Goal: Information Seeking & Learning: Learn about a topic

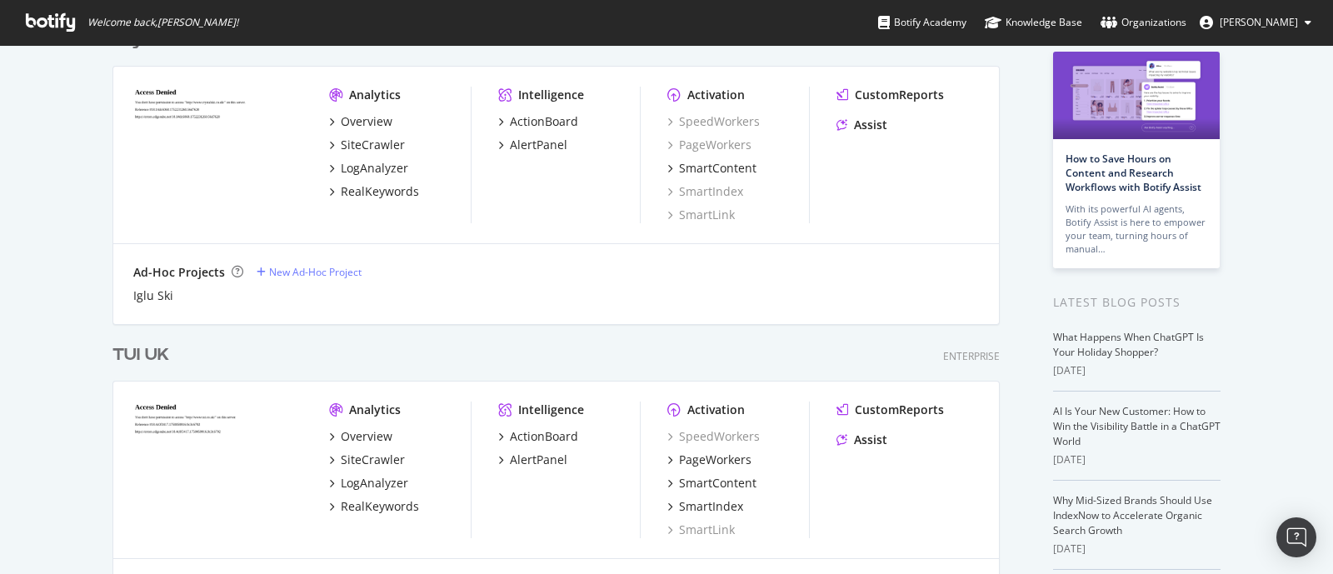
scroll to position [207, 0]
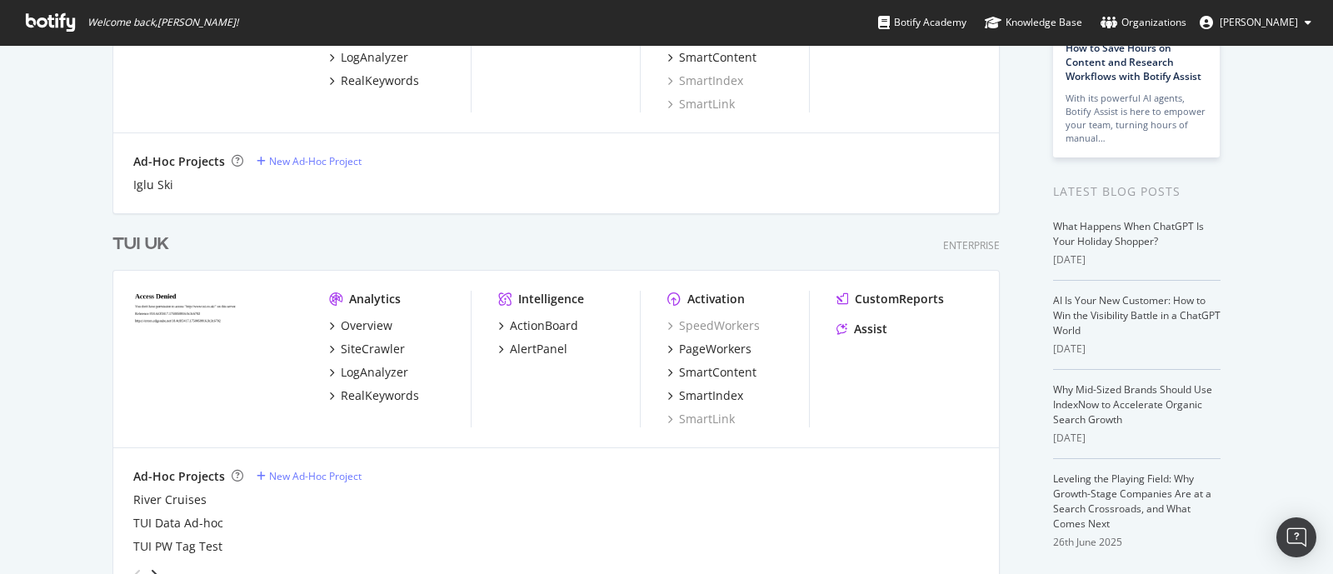
click at [148, 234] on div "TUI UK" at bounding box center [140, 244] width 57 height 24
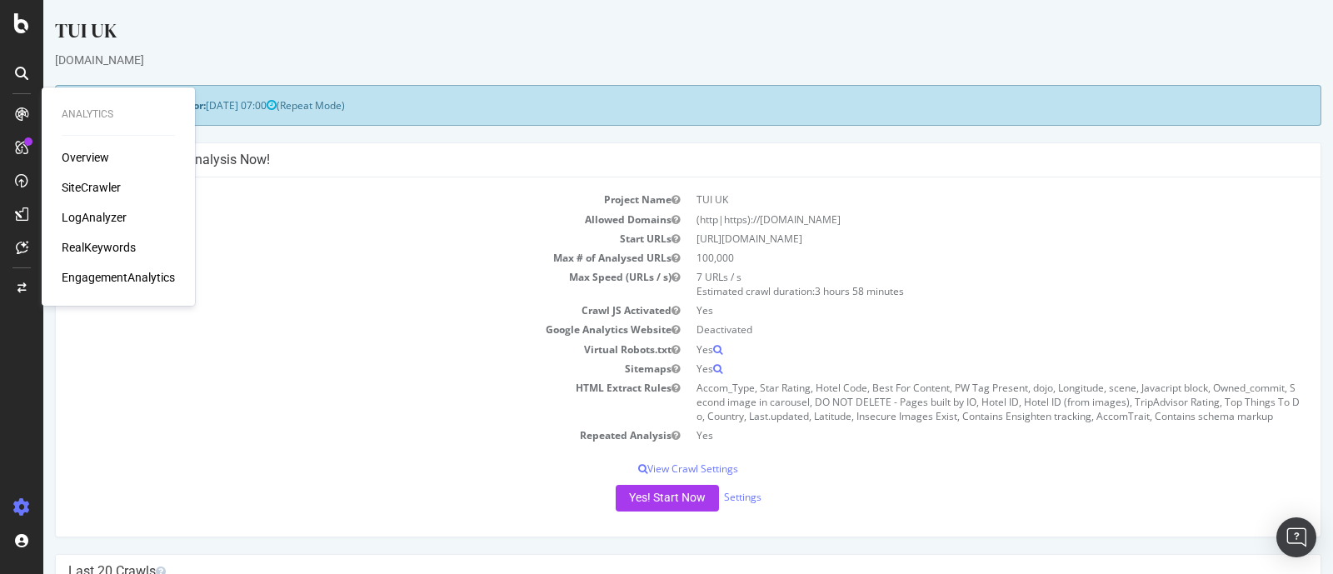
click at [91, 184] on div "SiteCrawler" at bounding box center [91, 187] width 59 height 17
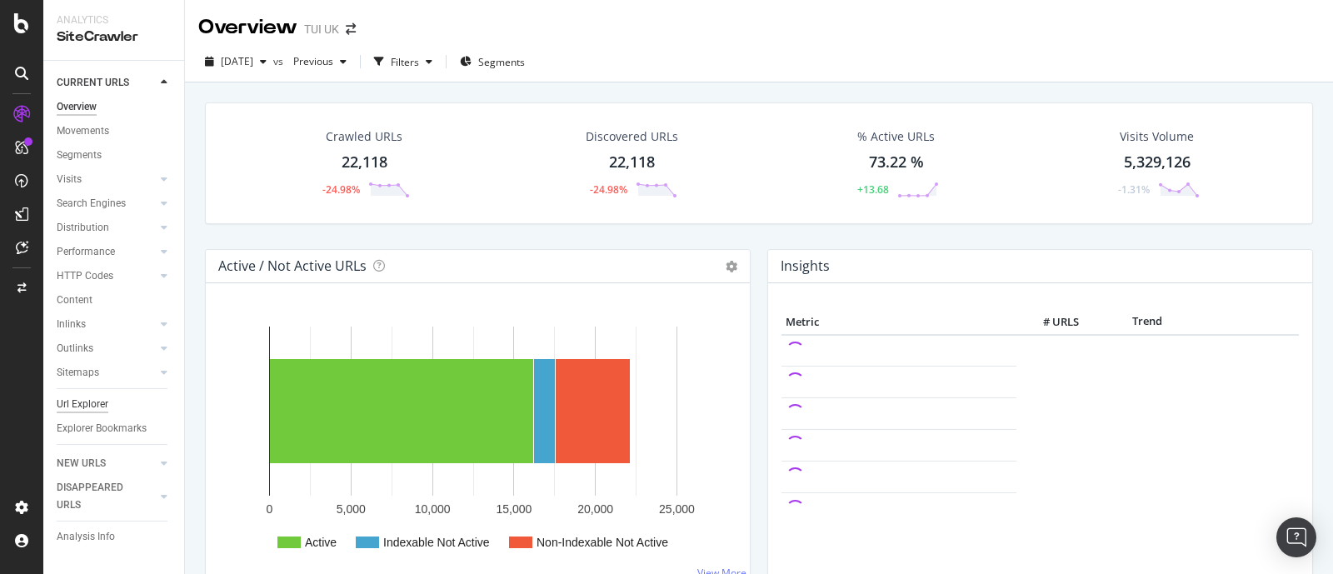
click at [88, 403] on div "Url Explorer" at bounding box center [83, 404] width 52 height 17
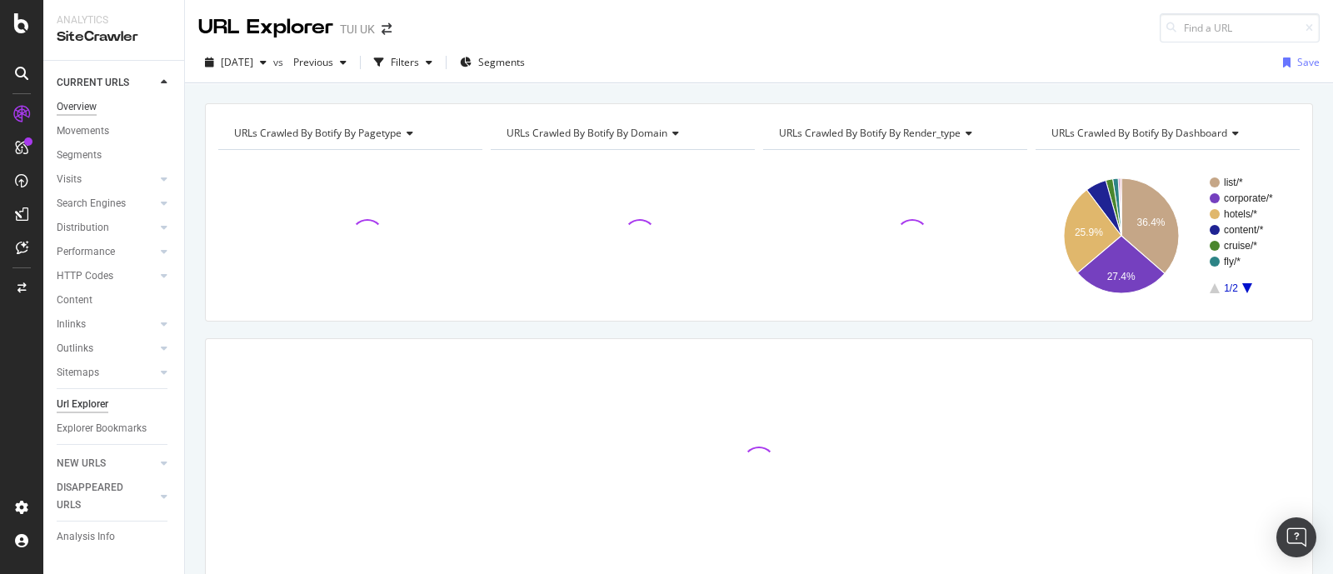
click at [83, 106] on div "Overview" at bounding box center [77, 106] width 40 height 17
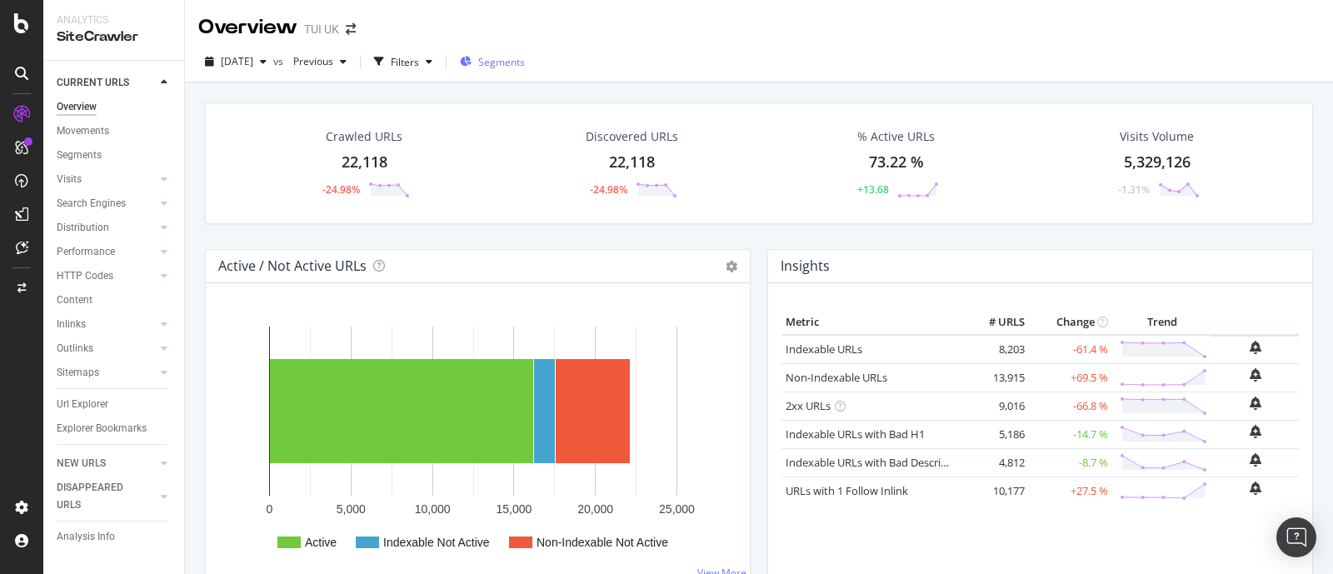
click at [512, 57] on span "Segments" at bounding box center [501, 62] width 47 height 14
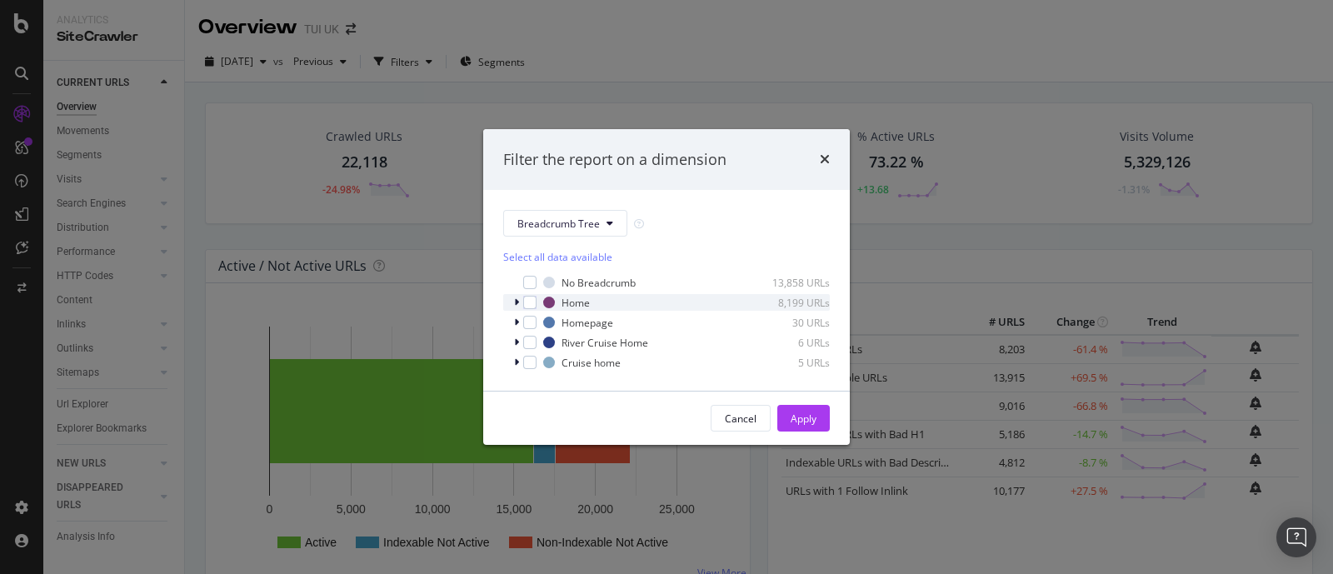
click at [513, 302] on div "modal" at bounding box center [518, 302] width 10 height 17
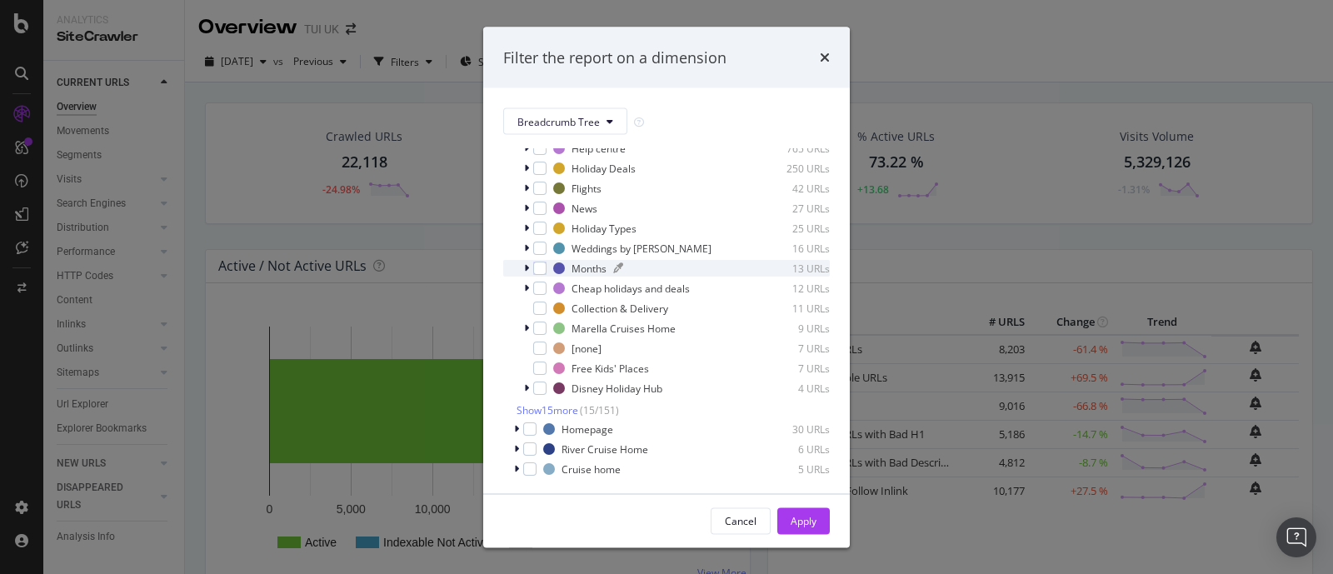
scroll to position [110, 0]
click at [551, 406] on span "Show 15 more" at bounding box center [547, 409] width 62 height 14
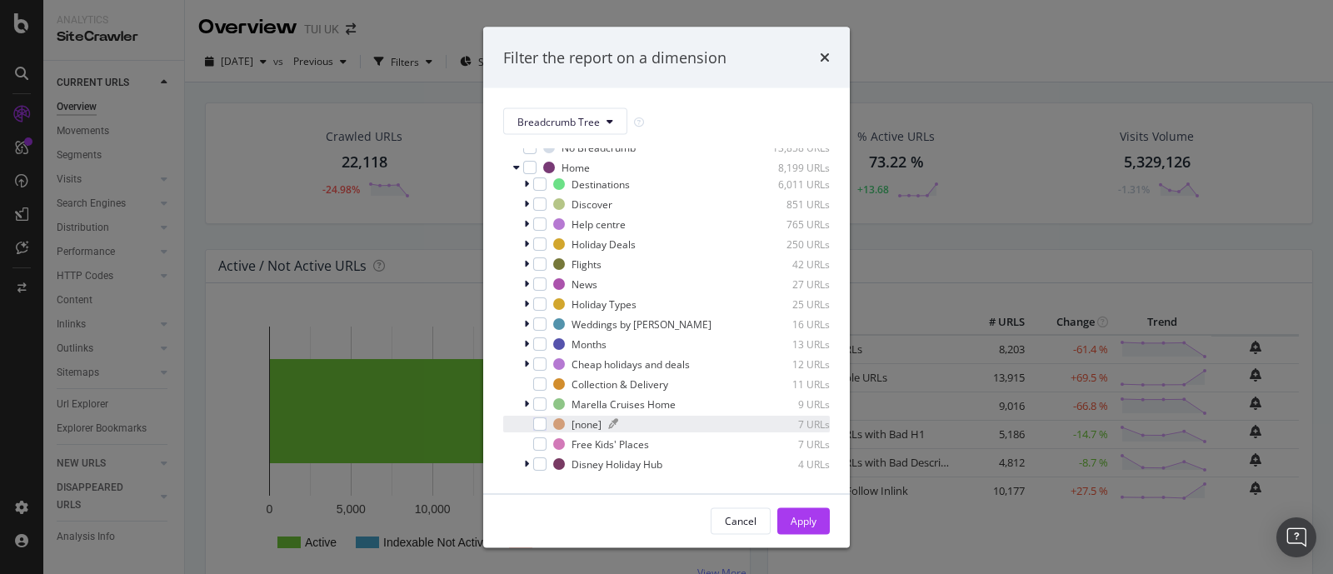
scroll to position [0, 0]
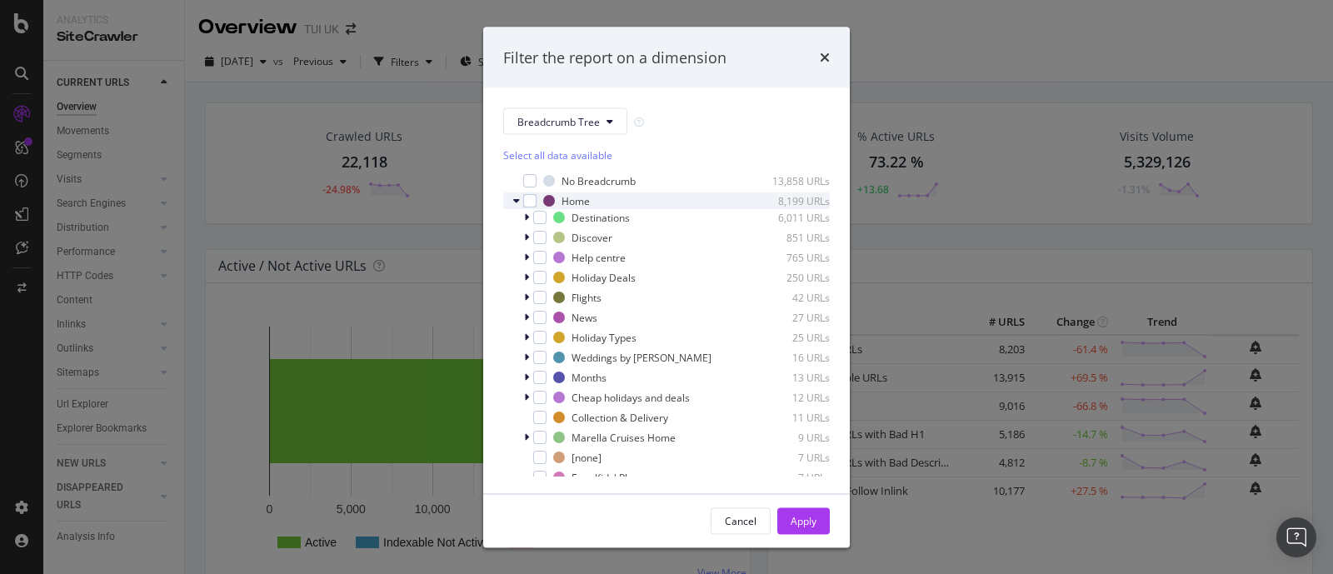
click at [514, 202] on icon "modal" at bounding box center [516, 201] width 7 height 10
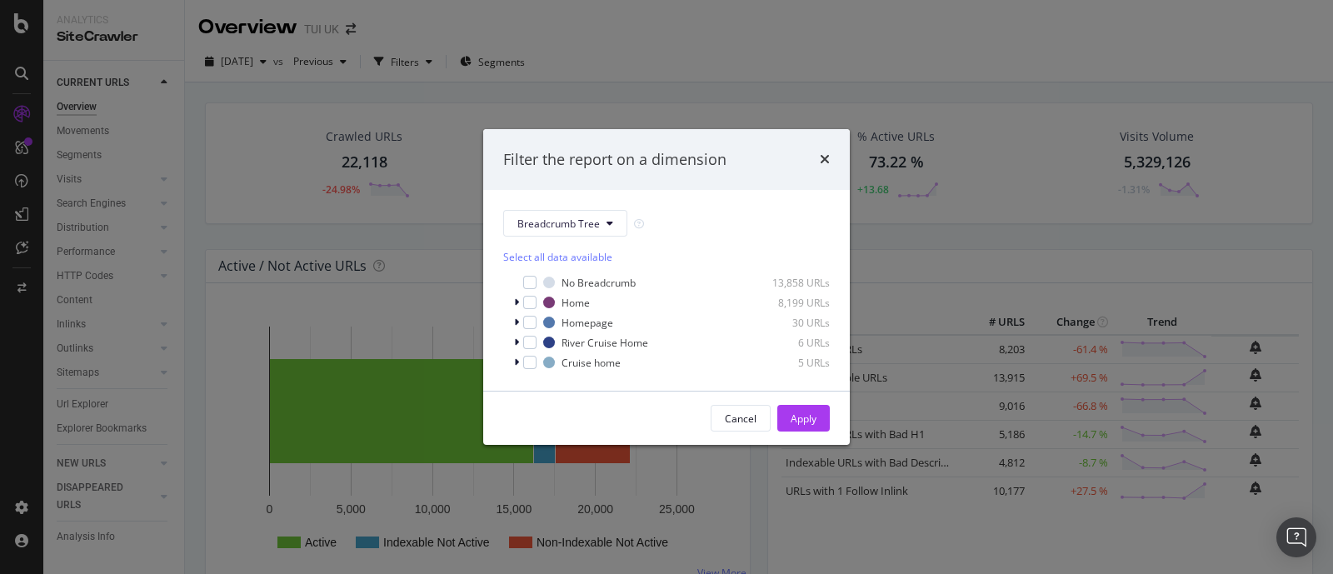
click at [823, 152] on div "times" at bounding box center [825, 160] width 10 height 22
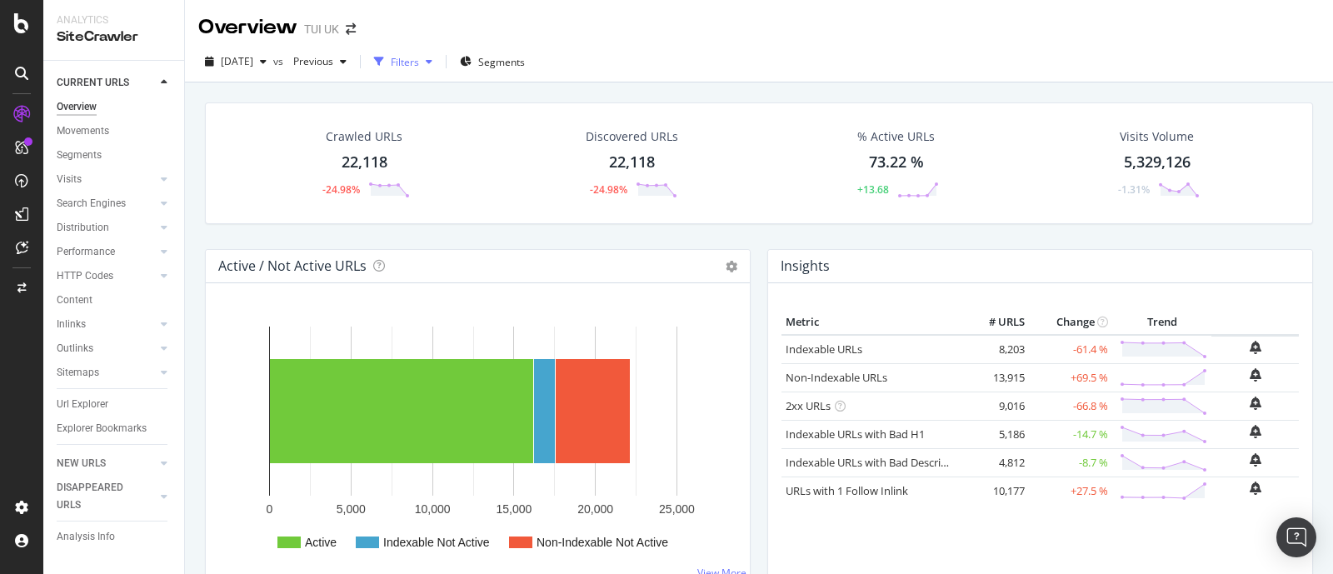
click at [419, 62] on div "Filters" at bounding box center [405, 62] width 28 height 14
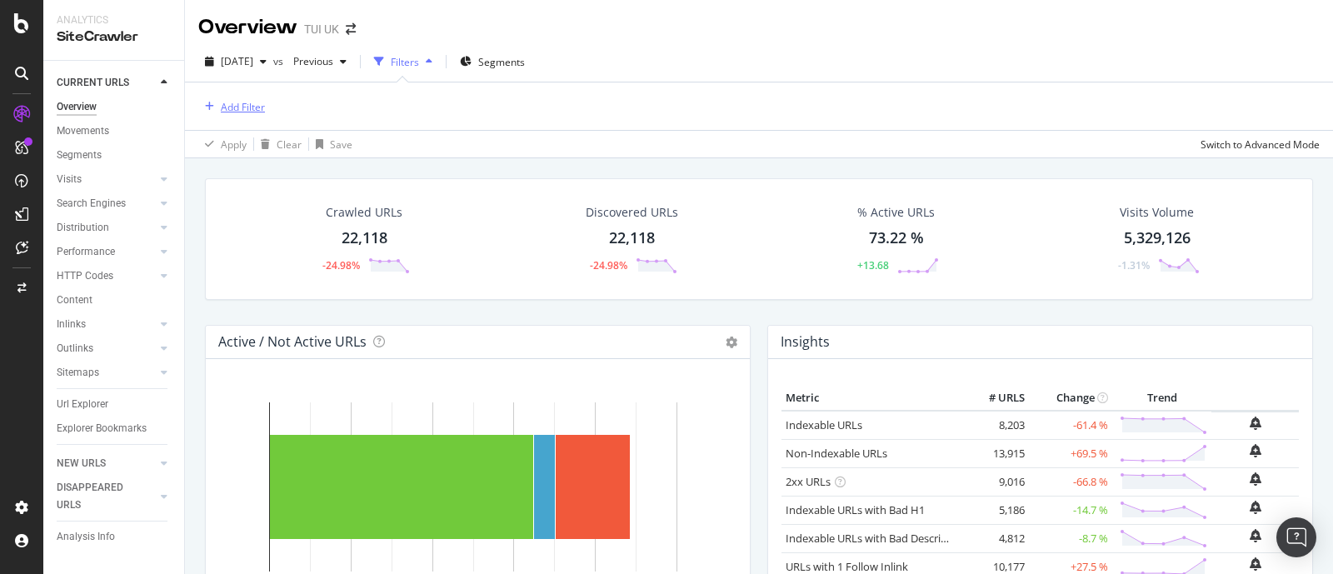
click at [221, 107] on div "Add Filter" at bounding box center [243, 107] width 44 height 14
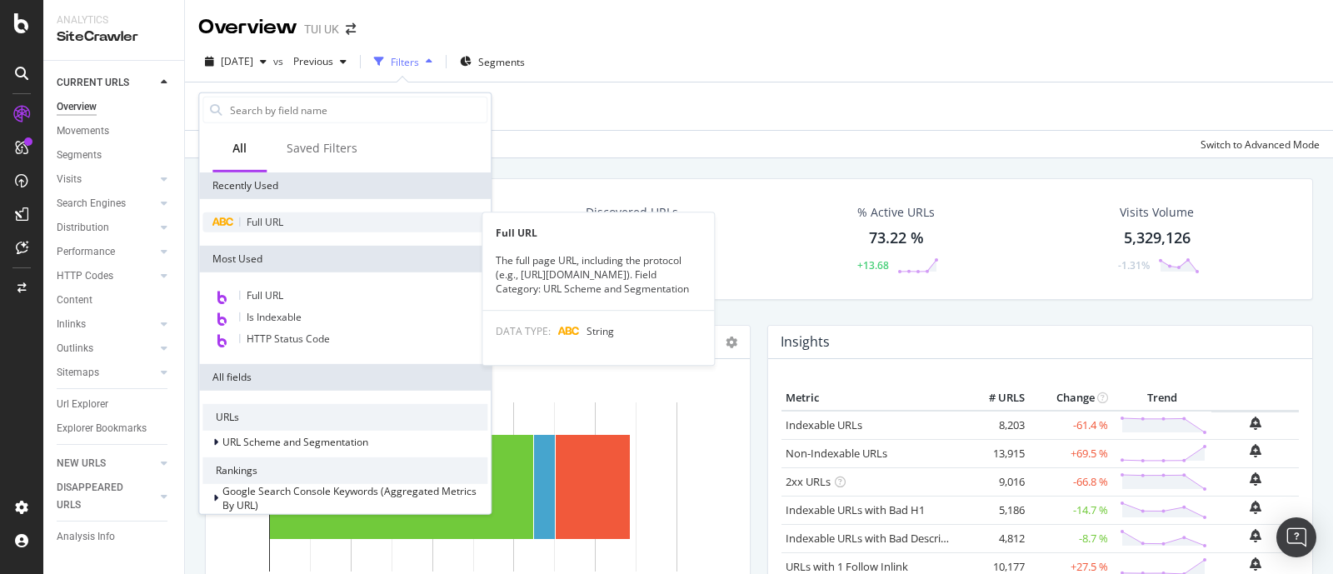
click at [267, 220] on span "Full URL" at bounding box center [265, 222] width 37 height 14
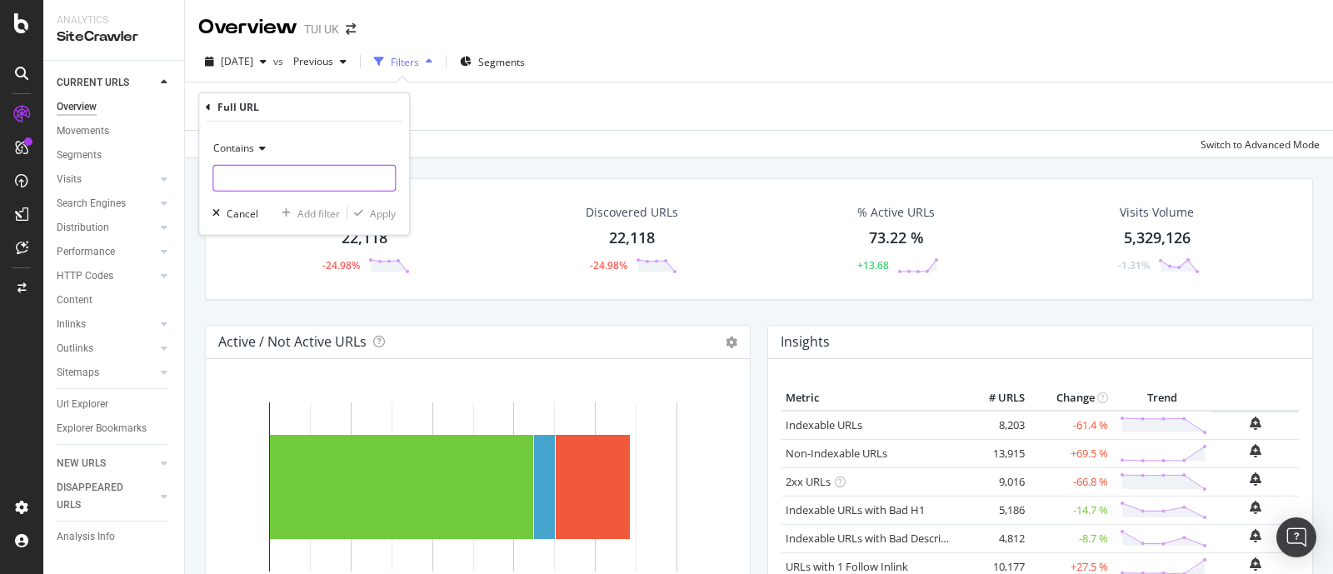
click at [331, 177] on input "text" at bounding box center [304, 178] width 182 height 27
type input "/weather/"
click at [387, 210] on div "Apply" at bounding box center [383, 213] width 26 height 14
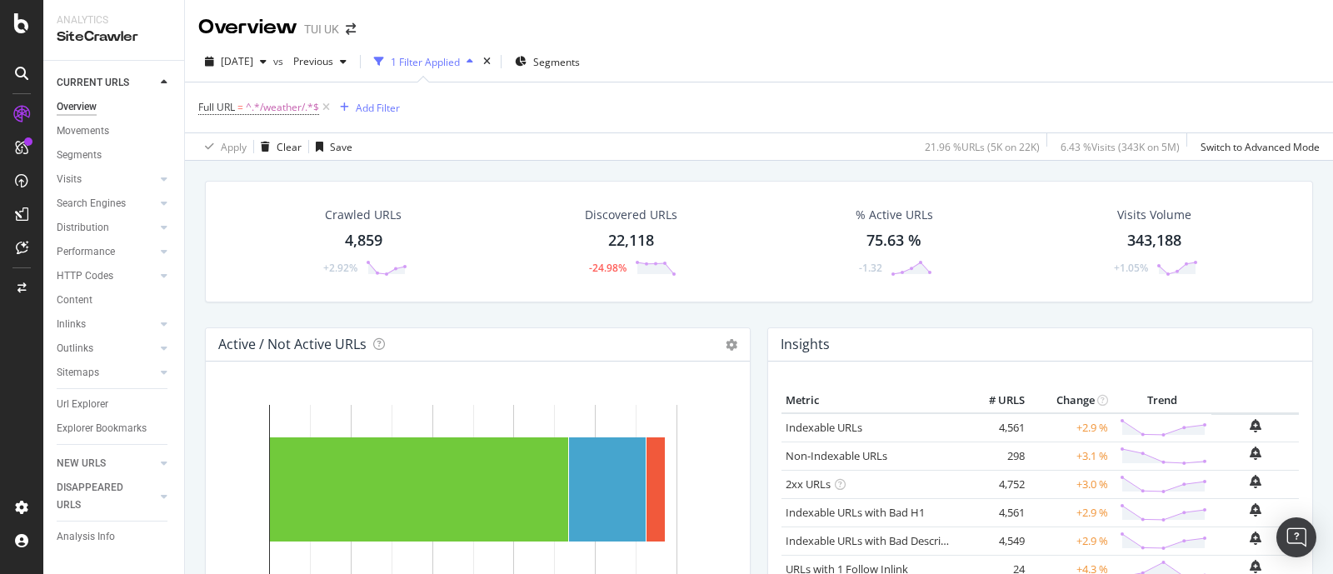
click at [651, 212] on div "Discovered URLs" at bounding box center [631, 215] width 92 height 17
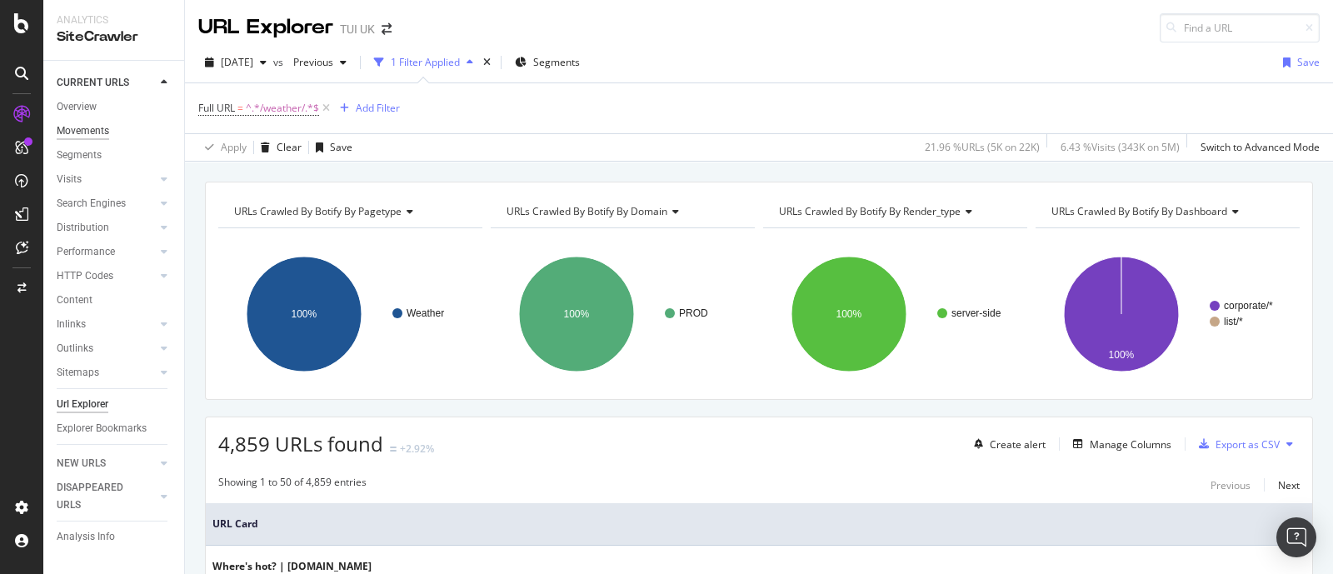
click at [77, 135] on div "Movements" at bounding box center [83, 130] width 52 height 17
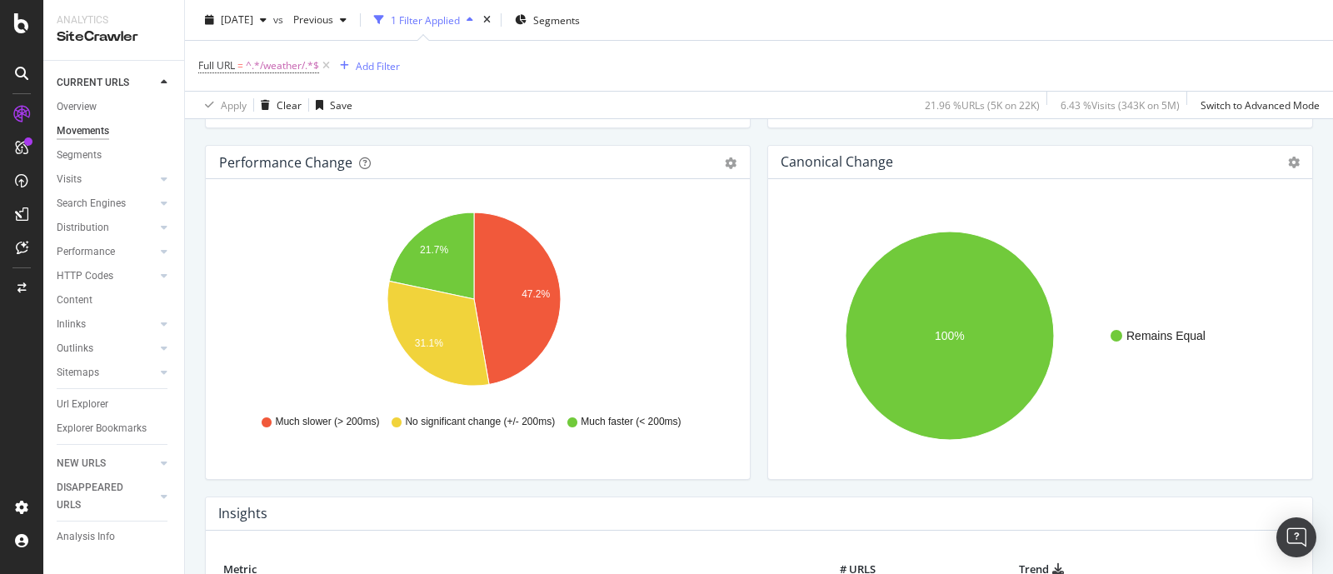
scroll to position [416, 0]
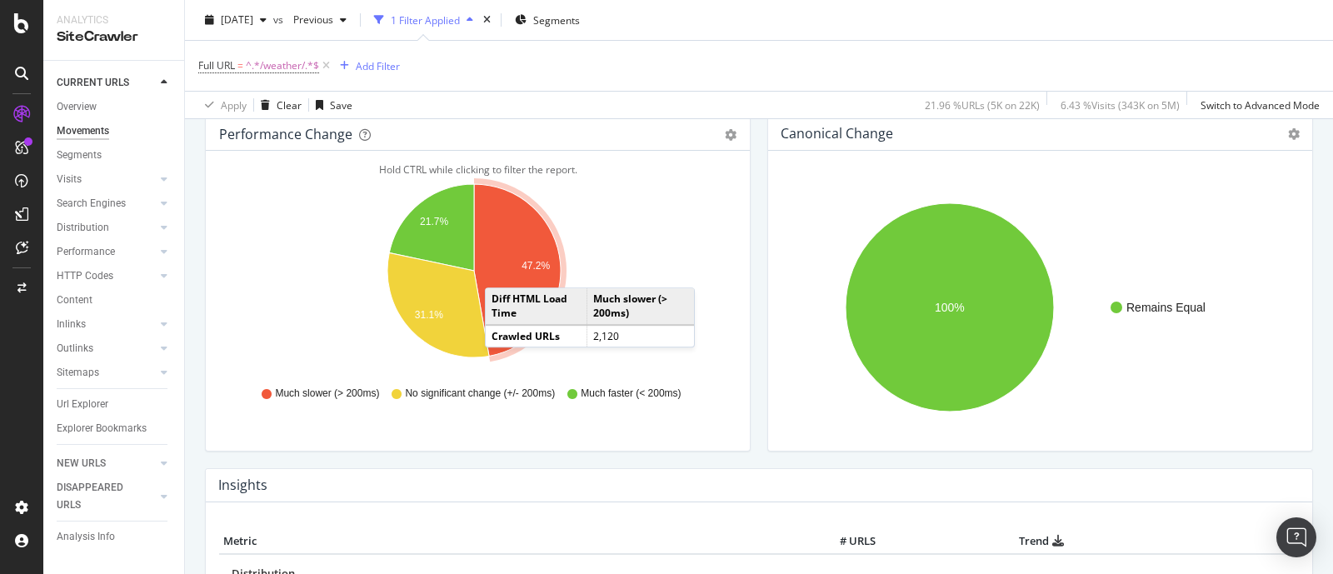
click at [501, 270] on icon "A chart." at bounding box center [517, 270] width 87 height 172
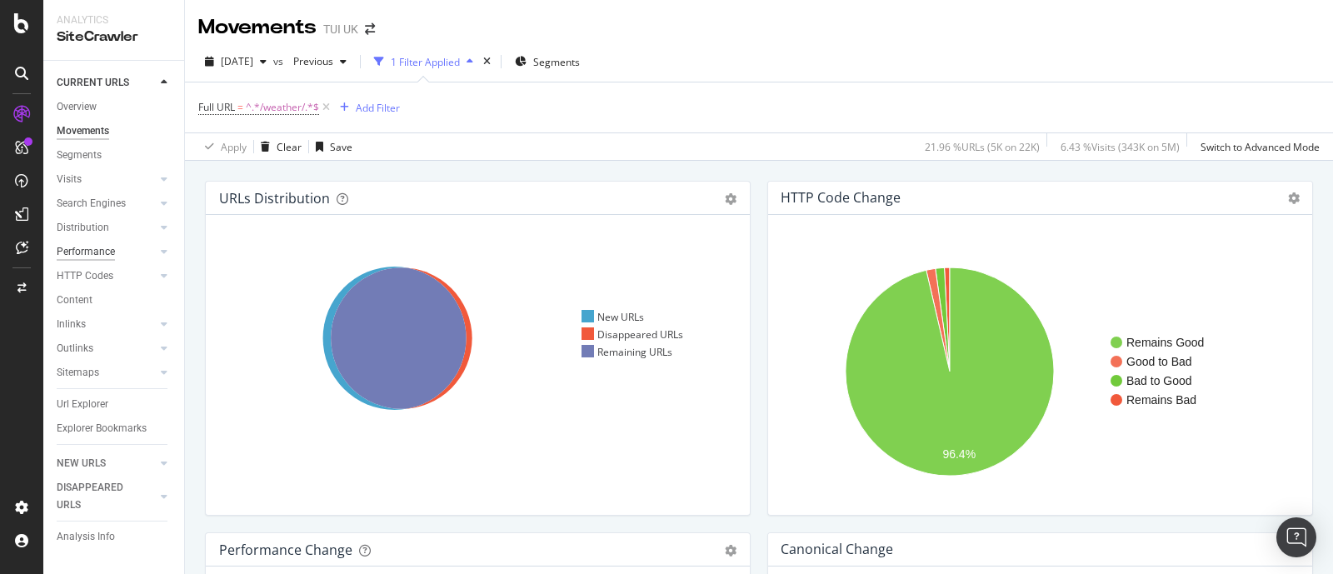
click at [108, 250] on div "Performance" at bounding box center [86, 251] width 58 height 17
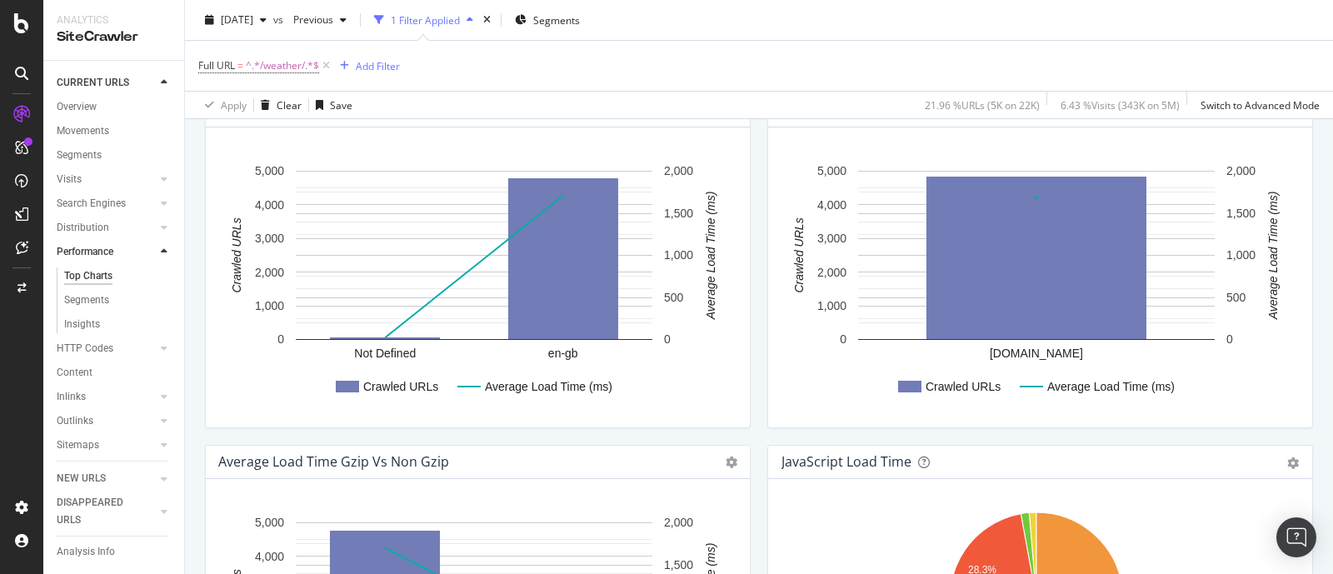
scroll to position [832, 0]
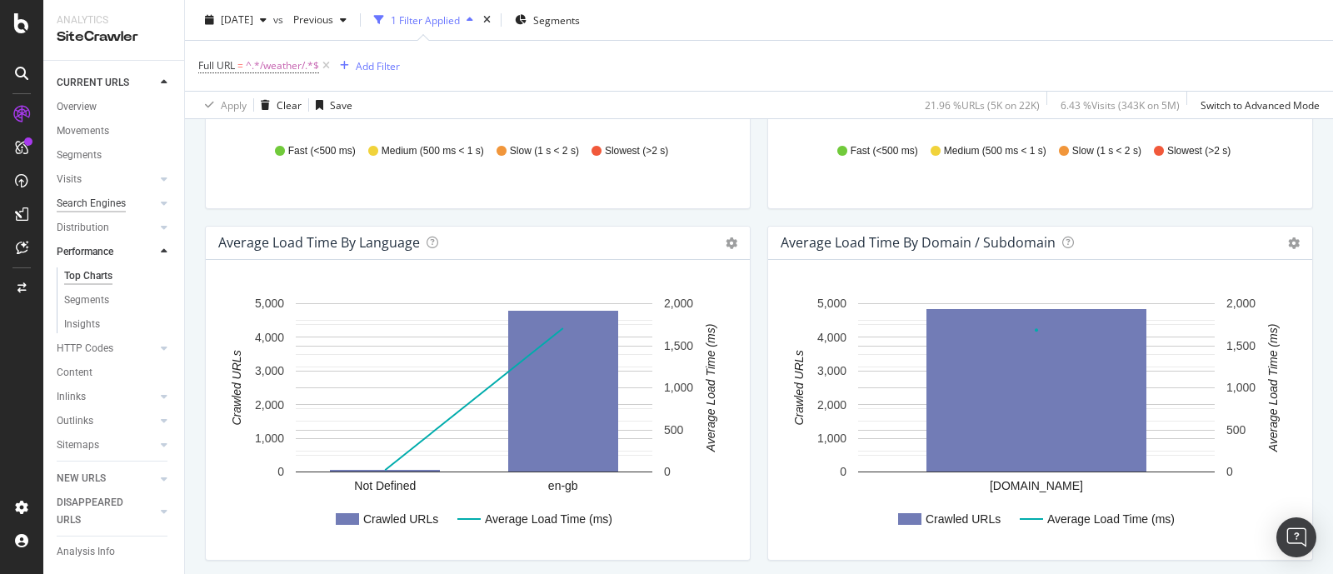
click at [87, 212] on div "Search Engines" at bounding box center [91, 203] width 69 height 17
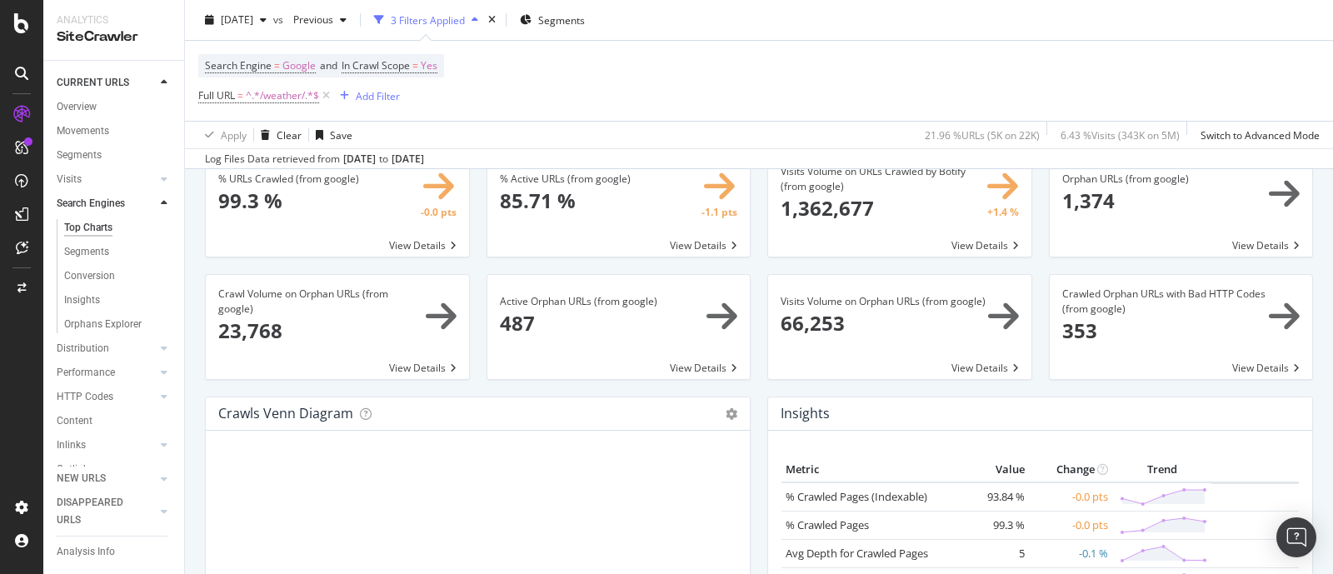
scroll to position [207, 0]
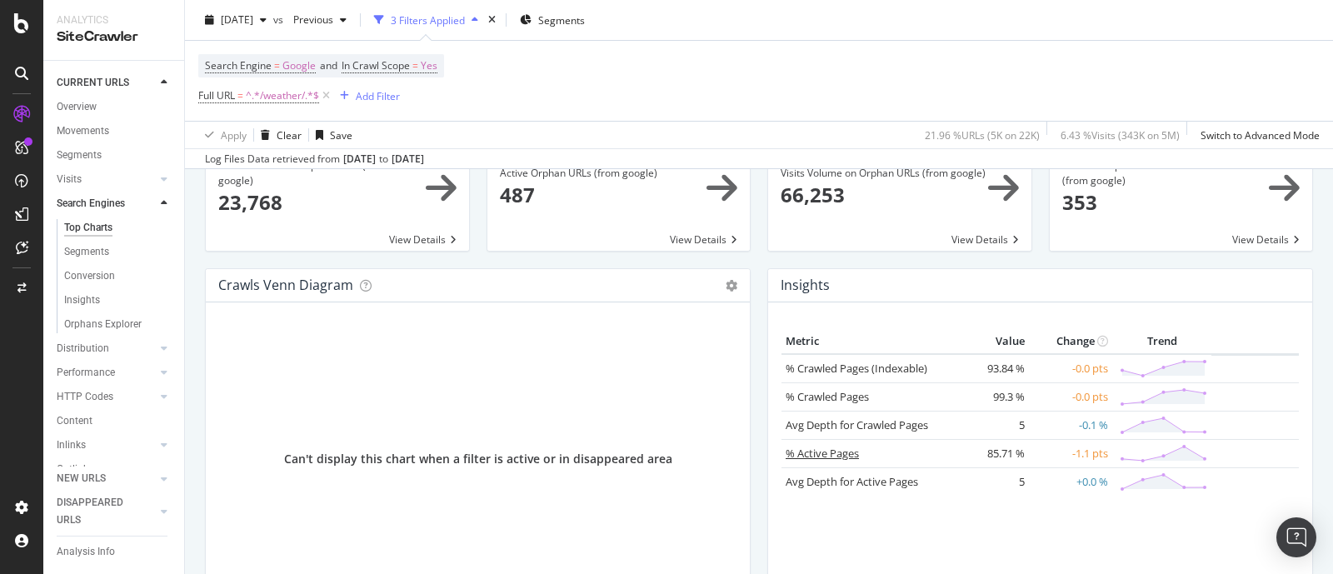
click at [812, 453] on link "% Active Pages" at bounding box center [821, 453] width 73 height 15
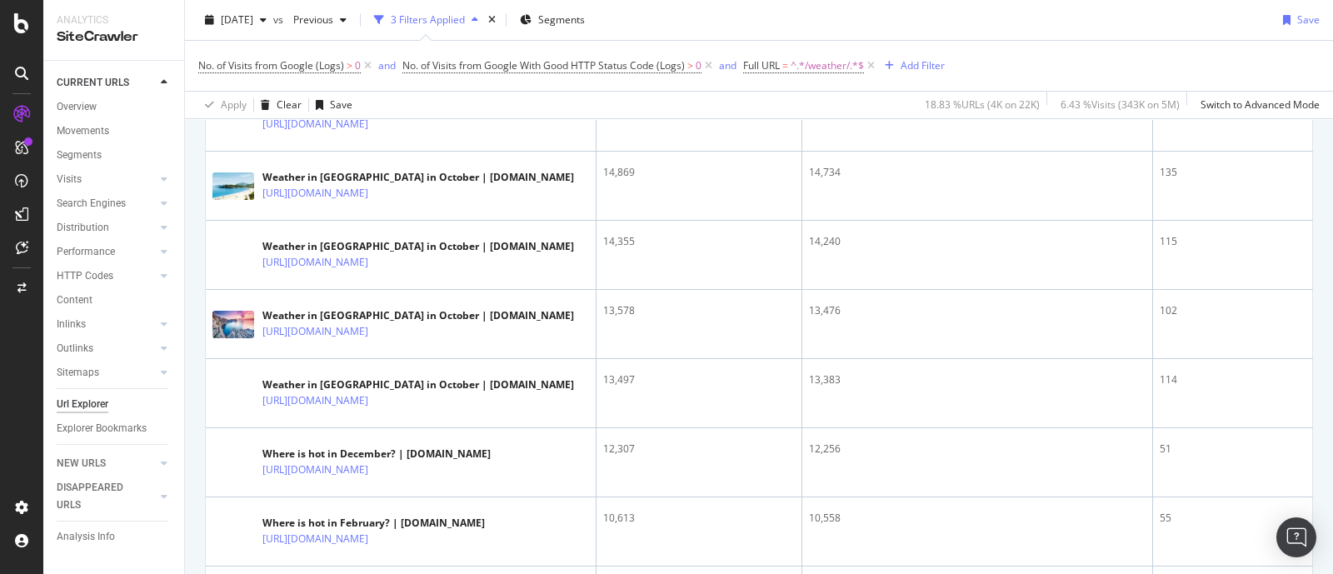
scroll to position [416, 0]
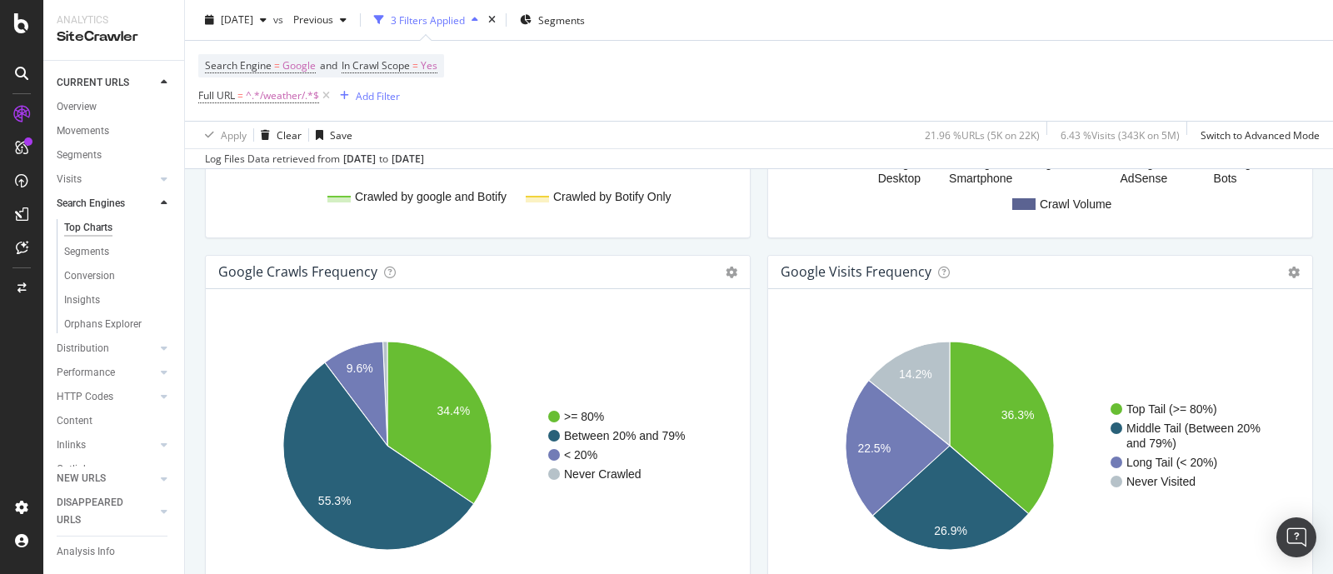
scroll to position [2068, 0]
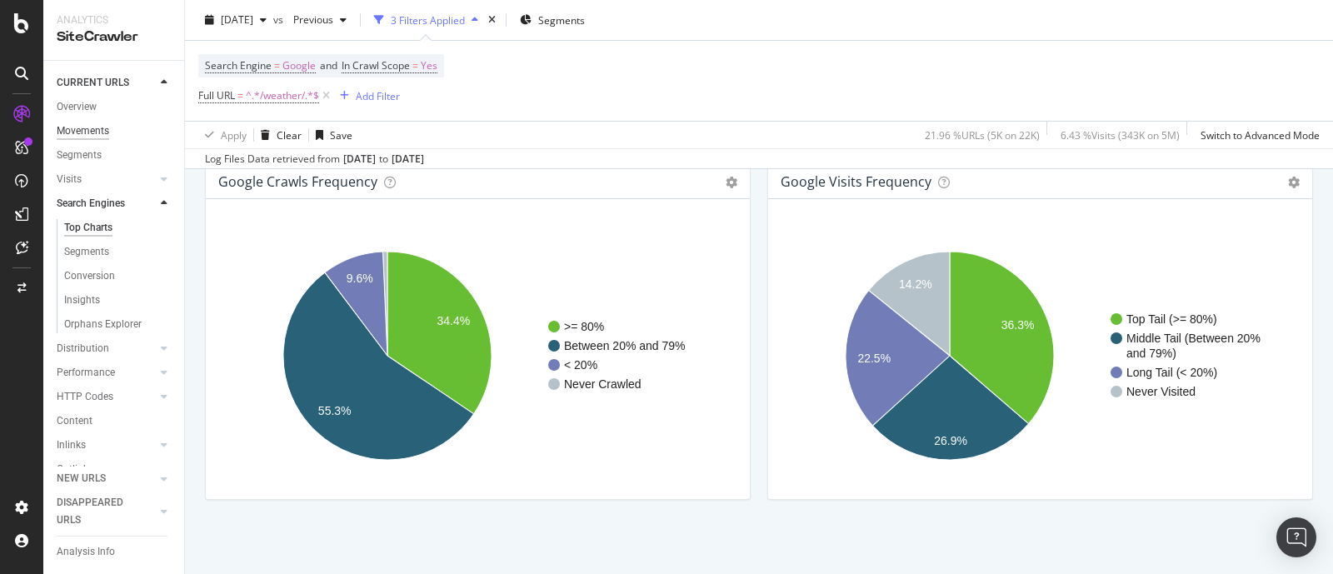
click at [97, 128] on div "Movements" at bounding box center [83, 130] width 52 height 17
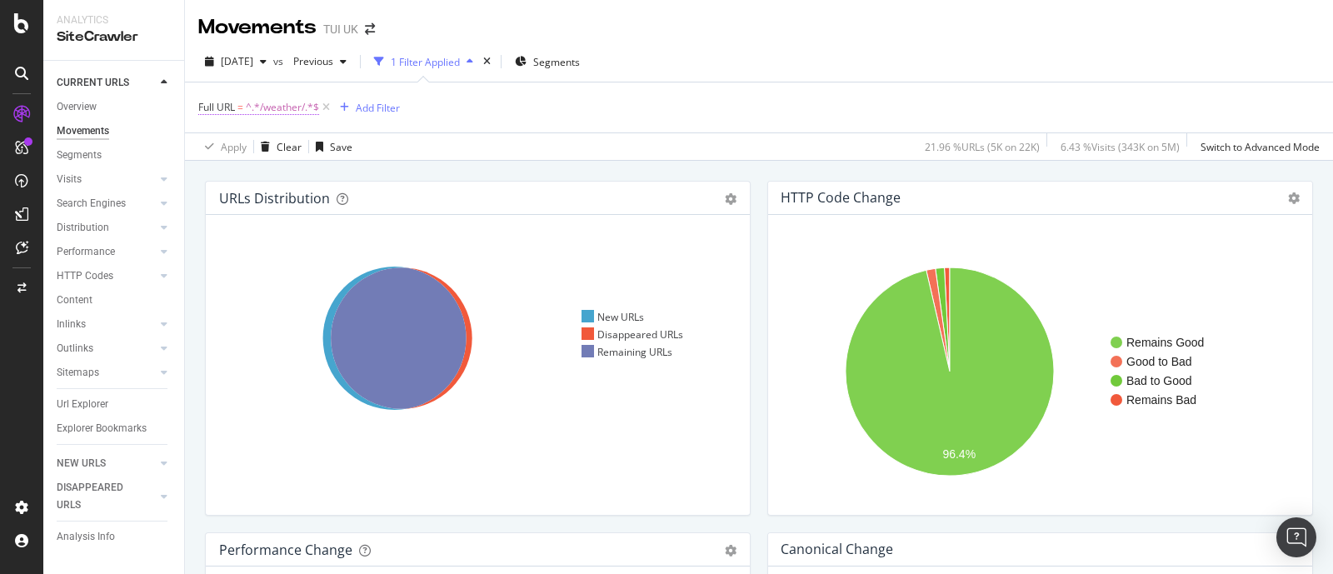
click at [282, 102] on span "^.*/weather/.*$" at bounding box center [282, 107] width 73 height 23
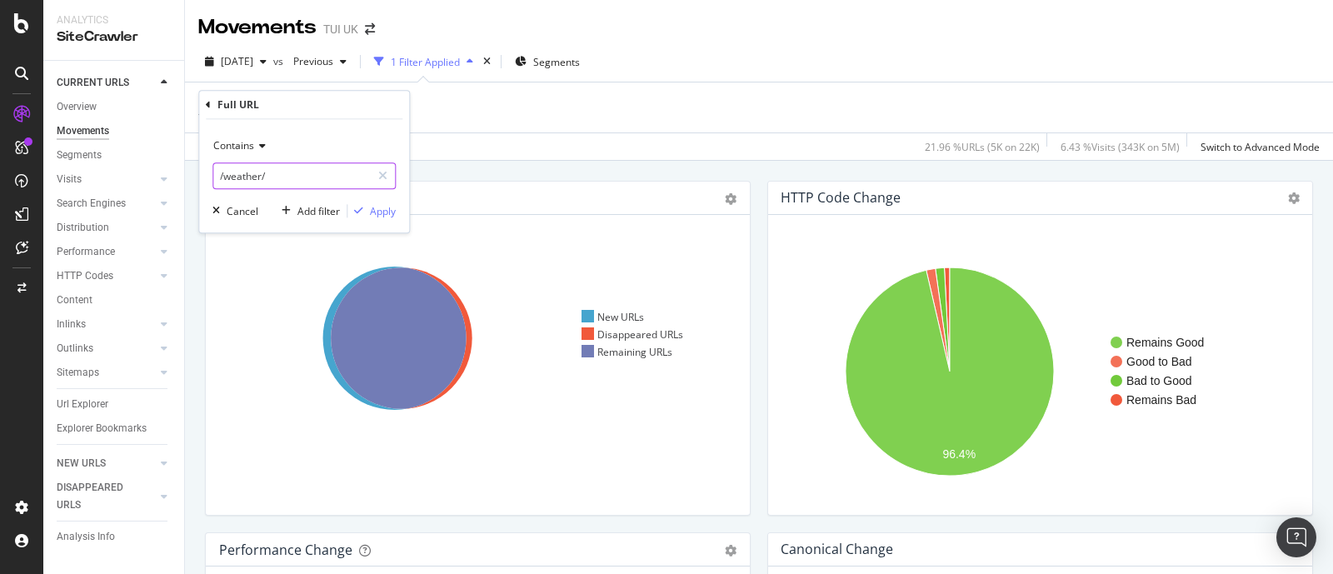
click at [268, 179] on input "/weather/" at bounding box center [291, 175] width 157 height 27
type input "t"
type input "/travel-money"
click at [370, 207] on div "Apply" at bounding box center [383, 211] width 26 height 14
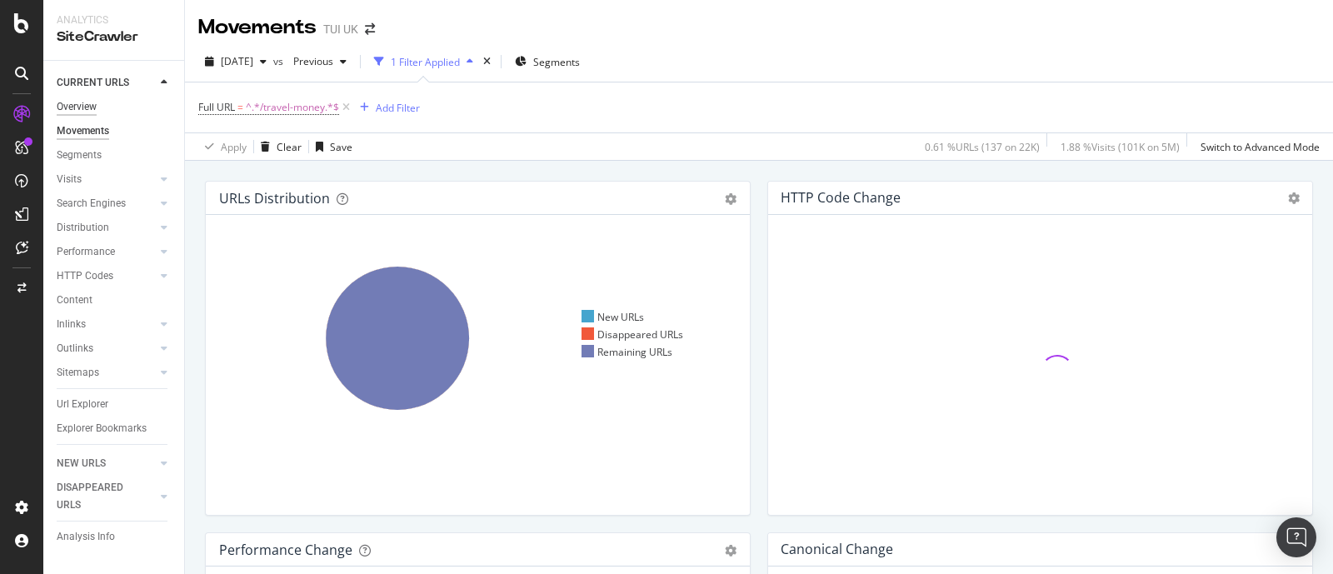
click at [92, 106] on div "Overview" at bounding box center [77, 106] width 40 height 17
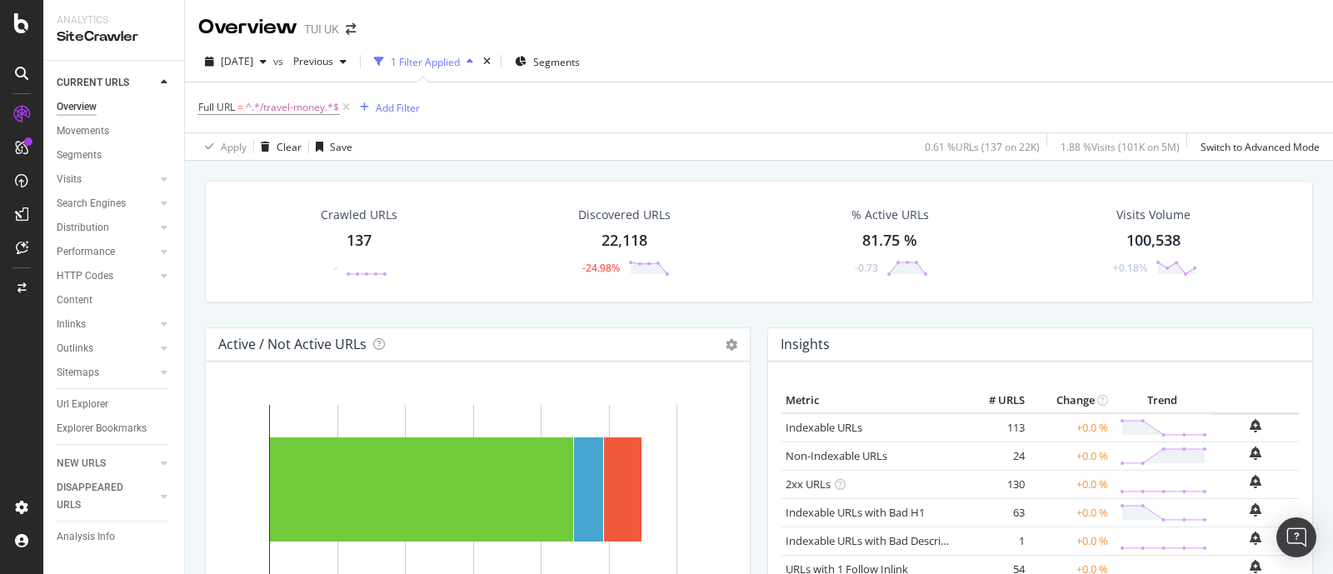
click at [608, 241] on div "22,118" at bounding box center [624, 241] width 46 height 22
